Goal: Task Accomplishment & Management: Use online tool/utility

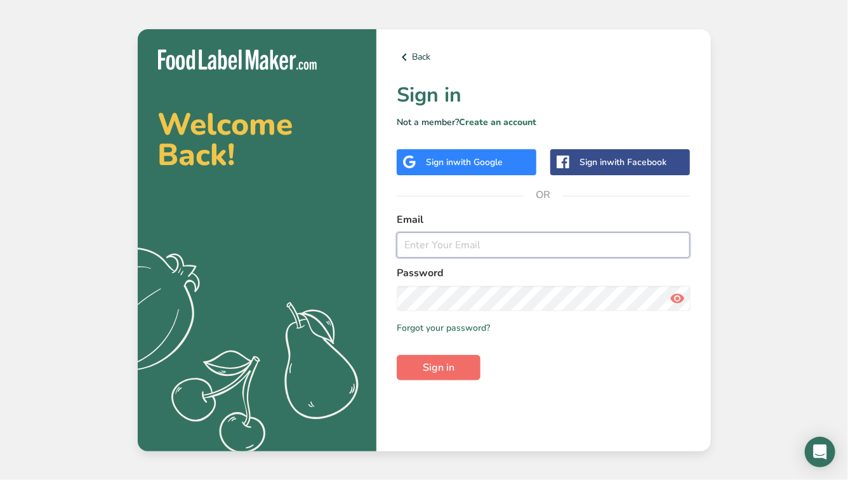
type input "[EMAIL_ADDRESS][DOMAIN_NAME]"
click at [447, 375] on button "Sign in" at bounding box center [439, 367] width 84 height 25
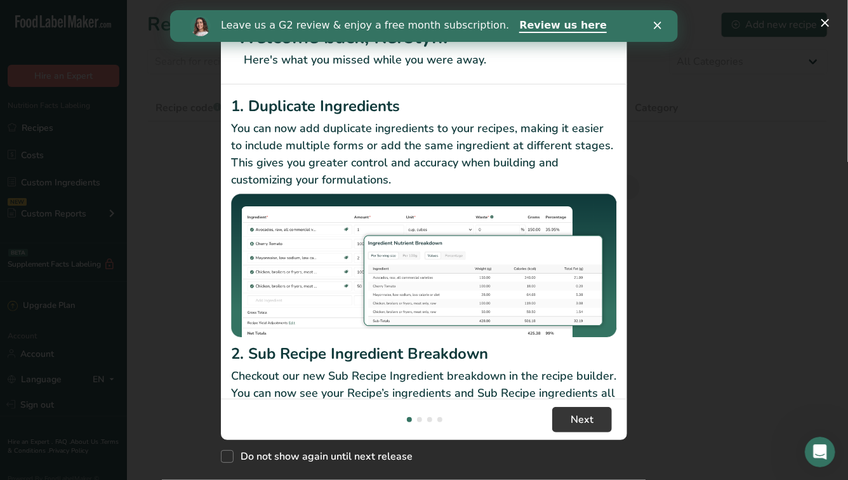
click at [581, 382] on p "Checkout our new Sub Recipe Ingredient breakdown in the recipe builder. You can…" at bounding box center [424, 393] width 386 height 51
click at [593, 416] on span "Next" at bounding box center [582, 419] width 23 height 15
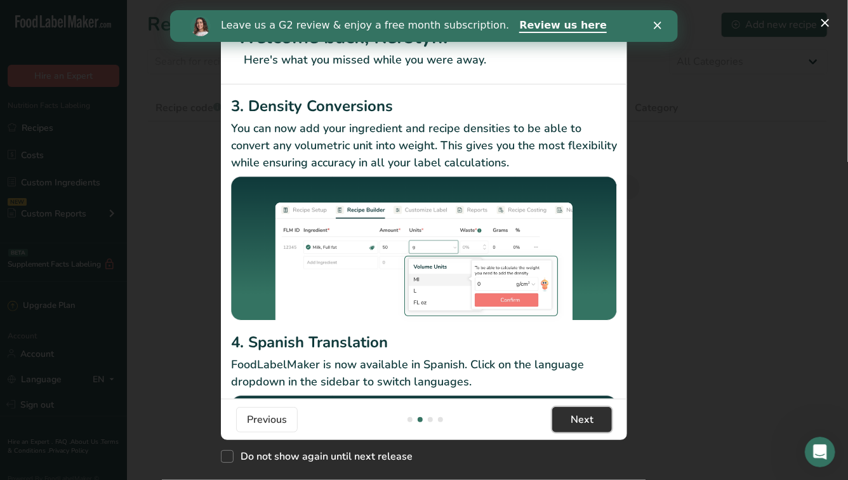
click at [593, 416] on span "Next" at bounding box center [582, 419] width 23 height 15
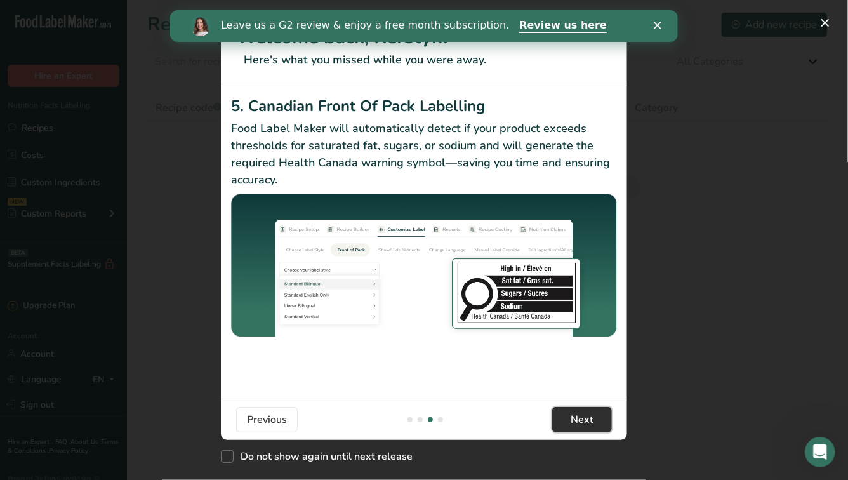
click at [593, 416] on span "Next" at bounding box center [582, 419] width 23 height 15
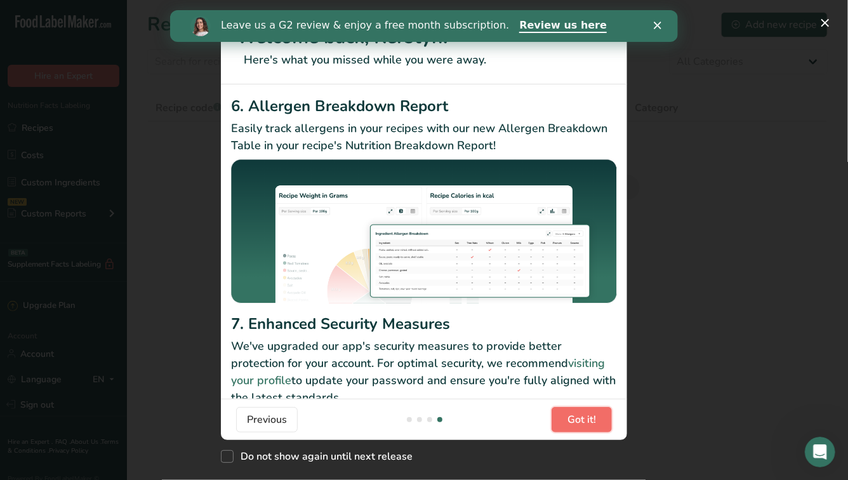
click at [593, 416] on span "Got it!" at bounding box center [582, 419] width 29 height 15
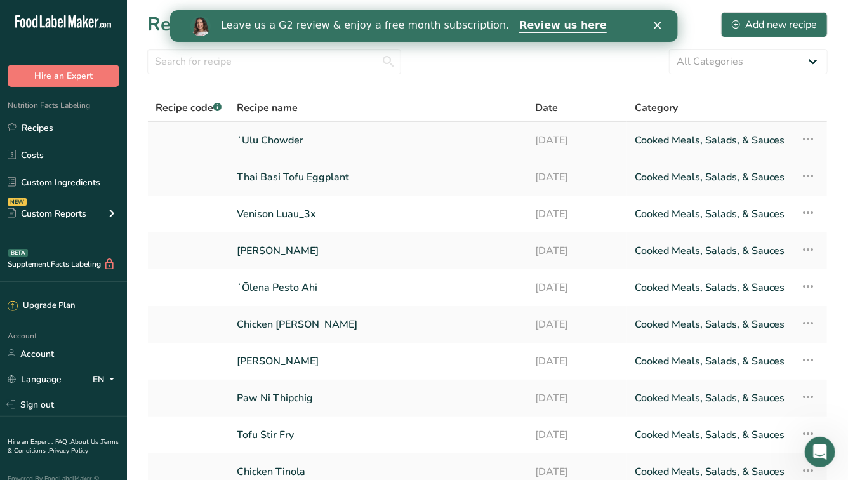
click at [310, 149] on link "ʻUlu Chowder" at bounding box center [378, 140] width 283 height 27
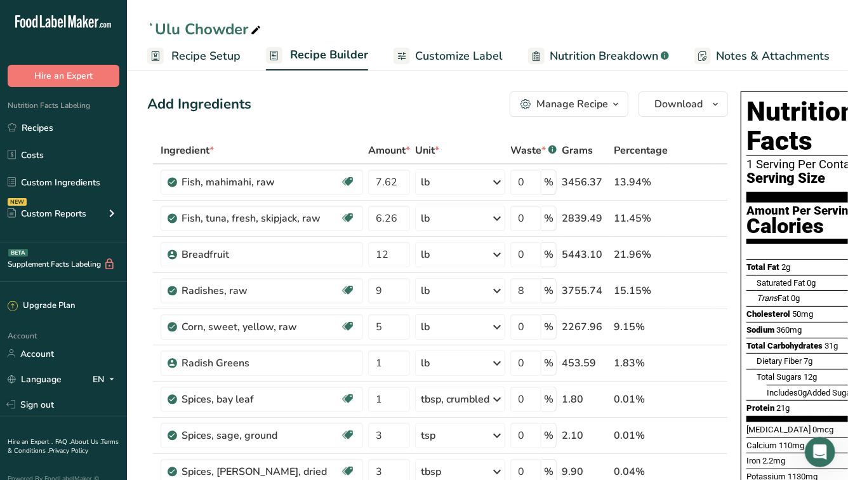
click at [214, 54] on span "Recipe Setup" at bounding box center [205, 56] width 69 height 17
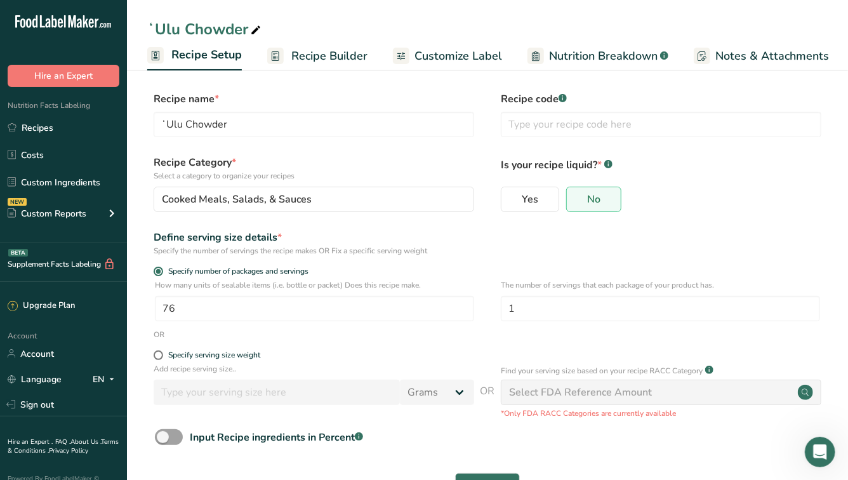
click at [317, 62] on span "Recipe Builder" at bounding box center [329, 56] width 76 height 17
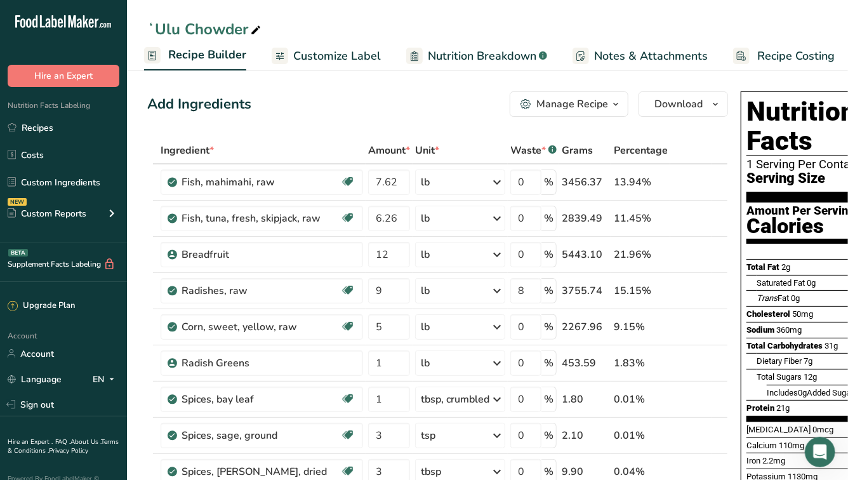
click at [323, 55] on span "Customize Label" at bounding box center [337, 56] width 88 height 17
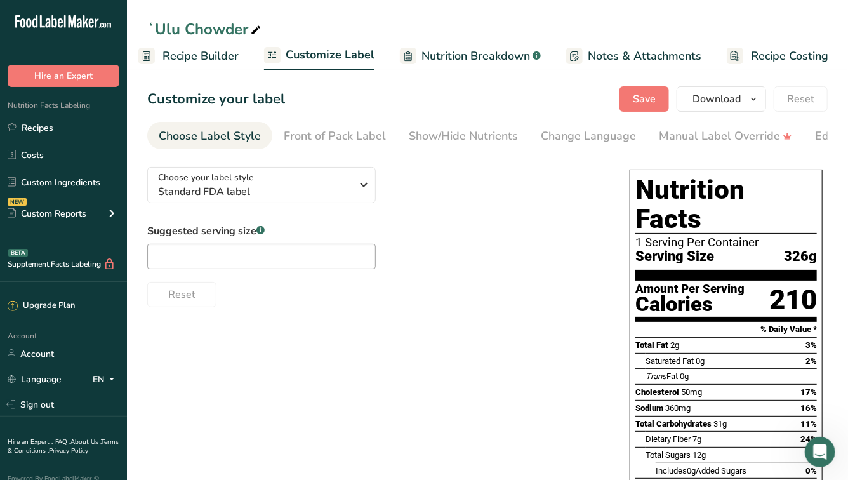
click at [215, 52] on span "Recipe Builder" at bounding box center [201, 56] width 76 height 17
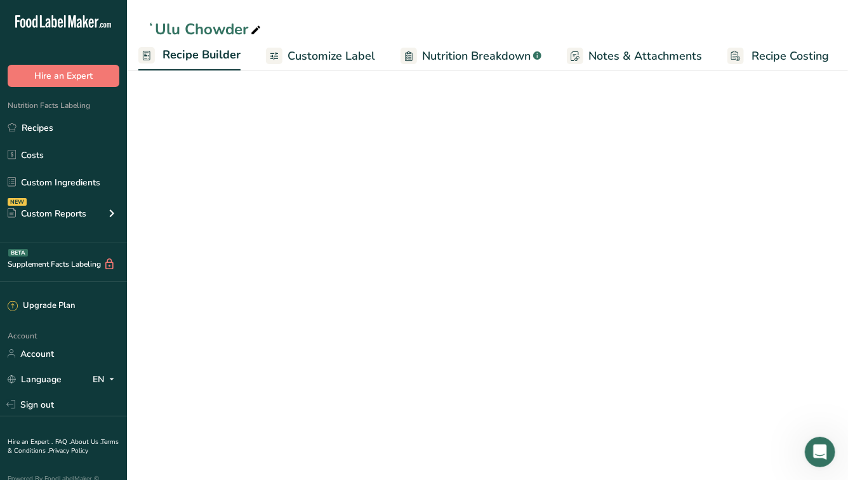
scroll to position [0, 122]
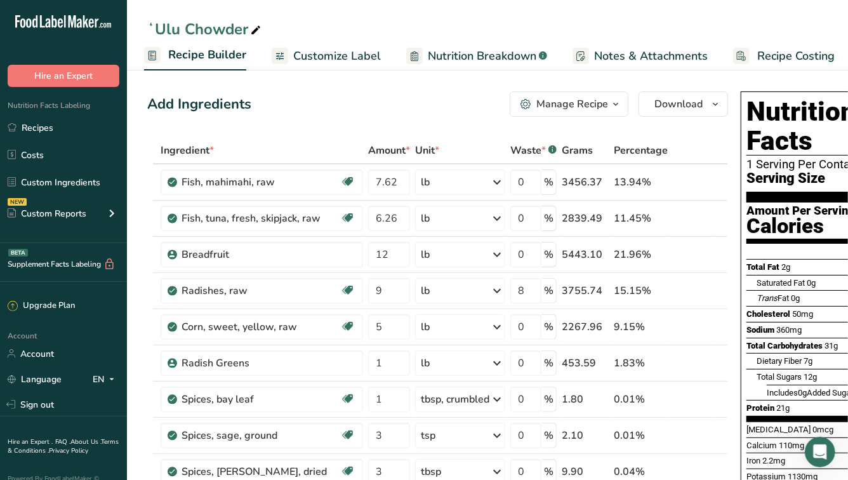
click at [616, 104] on icon "button" at bounding box center [616, 104] width 10 height 16
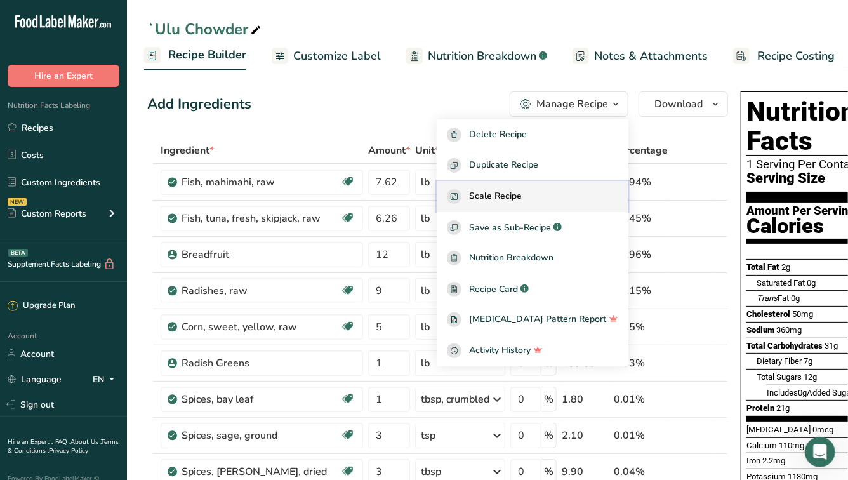
click at [554, 194] on div "Scale Recipe" at bounding box center [532, 196] width 171 height 15
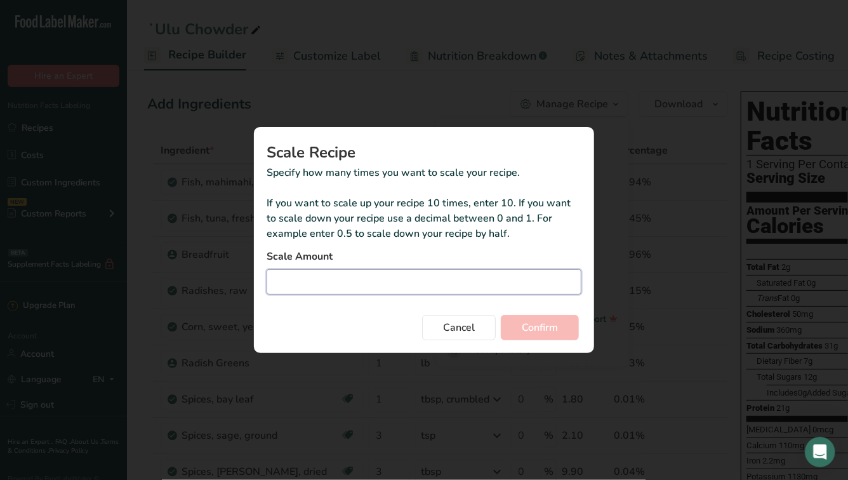
click at [437, 283] on input "Duplicate recipe modal" at bounding box center [424, 281] width 315 height 25
type input "5"
type input "0.05"
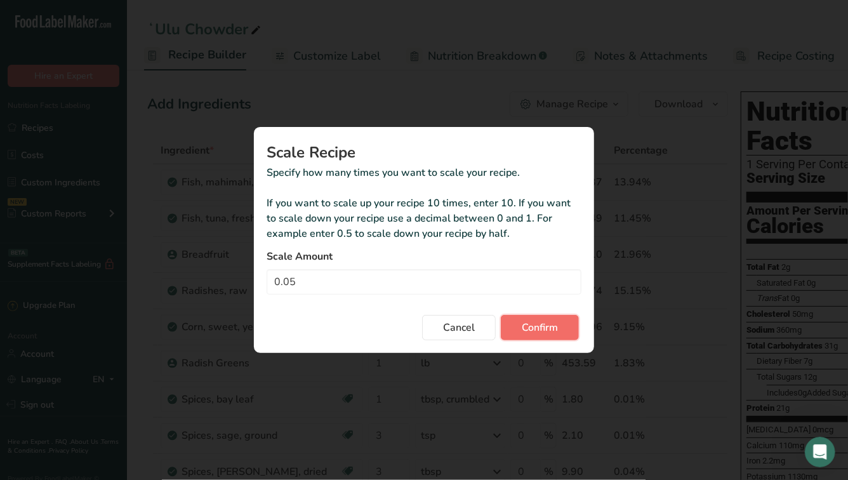
click at [517, 333] on button "Confirm" at bounding box center [540, 327] width 78 height 25
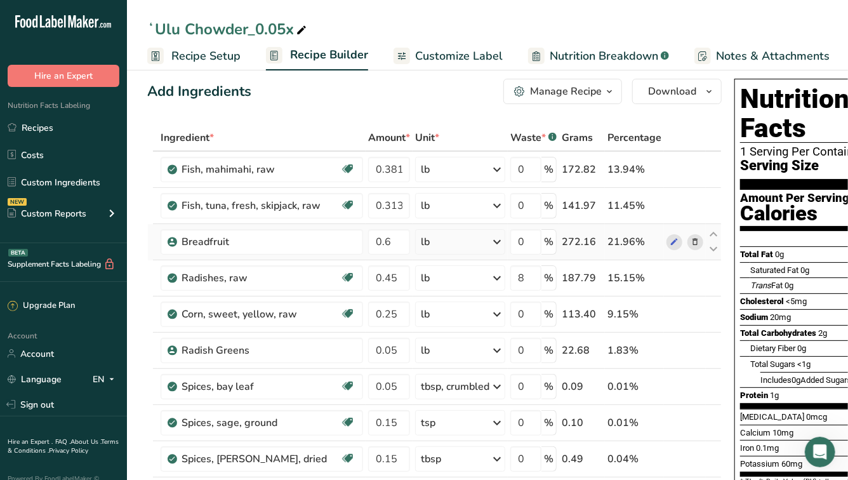
scroll to position [13, 0]
click at [602, 96] on span "button" at bounding box center [609, 91] width 15 height 15
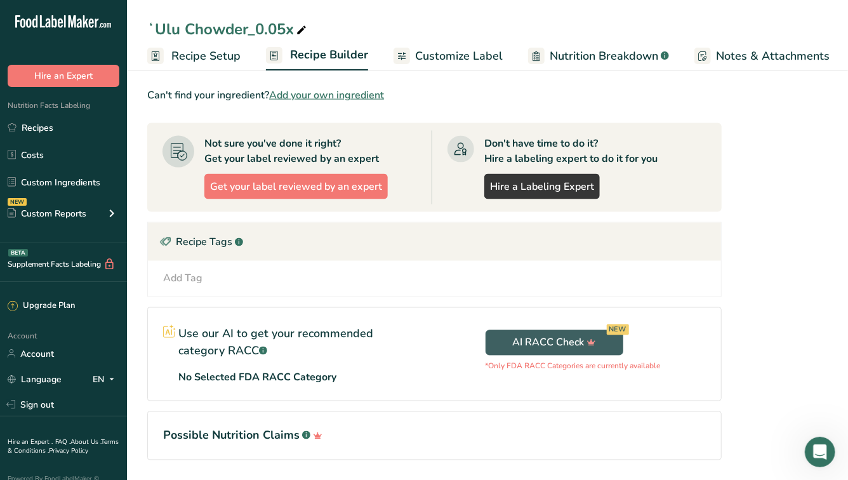
scroll to position [0, 0]
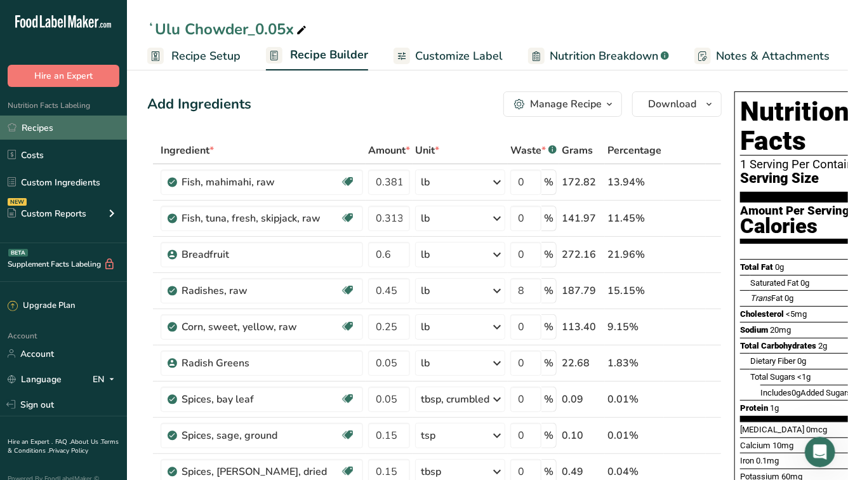
click at [57, 127] on link "Recipes" at bounding box center [63, 128] width 127 height 24
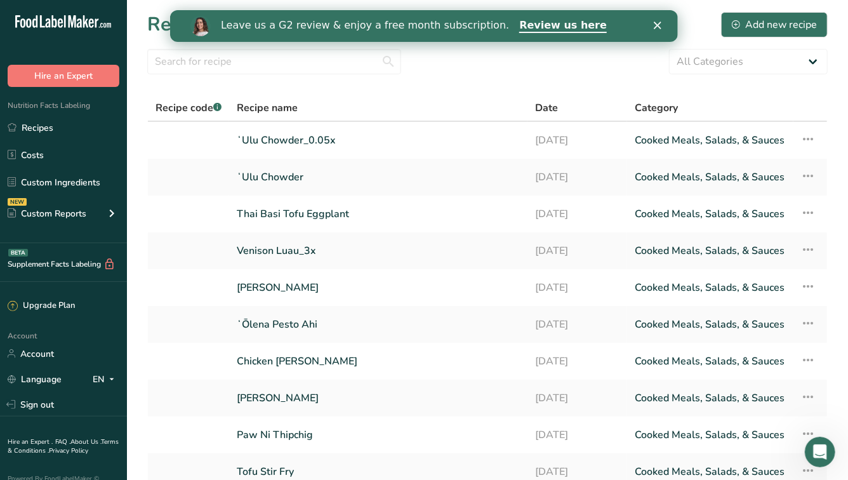
click at [654, 27] on icon "Close" at bounding box center [657, 26] width 8 height 8
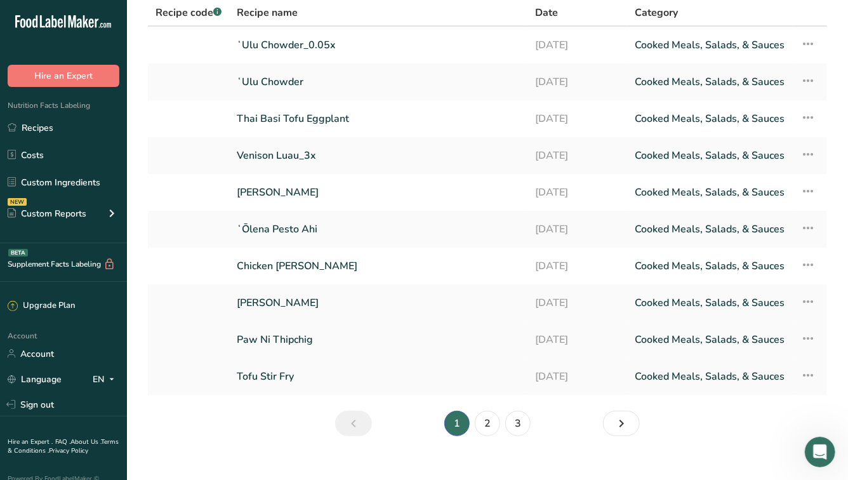
scroll to position [95, 0]
click at [484, 424] on link "2" at bounding box center [487, 423] width 25 height 25
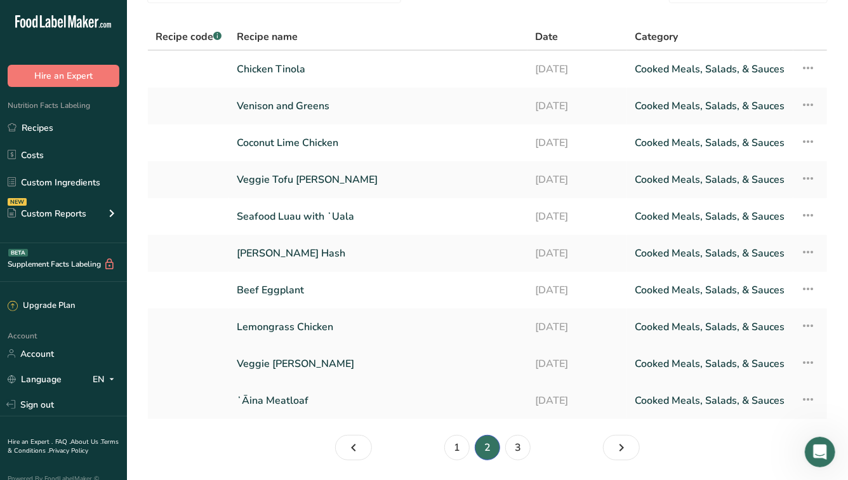
scroll to position [75, 0]
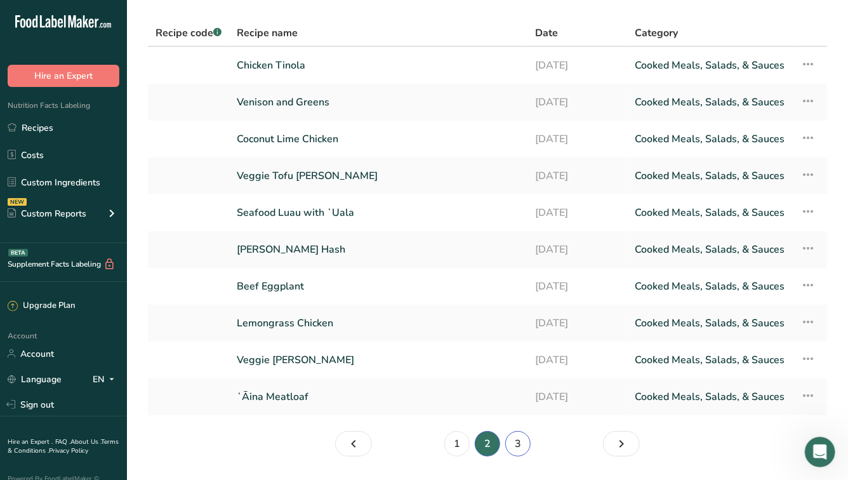
click at [524, 441] on link "3" at bounding box center [517, 443] width 25 height 25
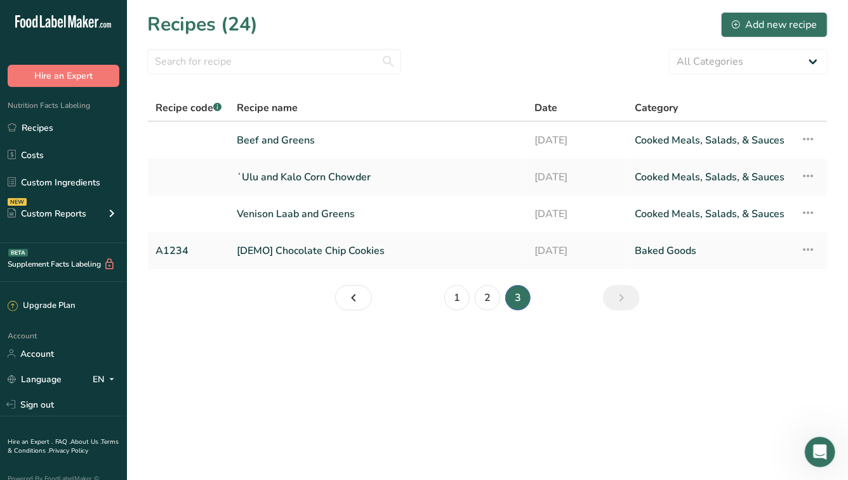
click at [476, 305] on li "2" at bounding box center [487, 297] width 30 height 25
click at [482, 303] on link "2" at bounding box center [487, 297] width 25 height 25
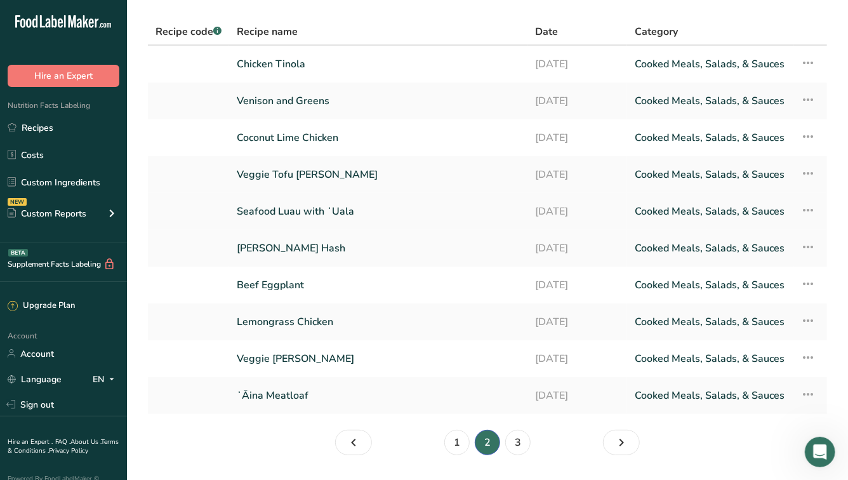
scroll to position [72, 0]
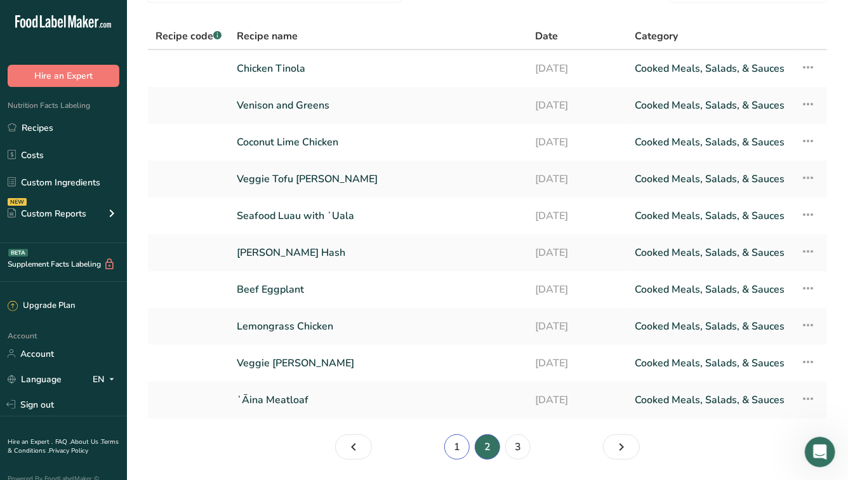
click at [453, 448] on link "1" at bounding box center [456, 446] width 25 height 25
